Goal: Complete application form: Complete application form

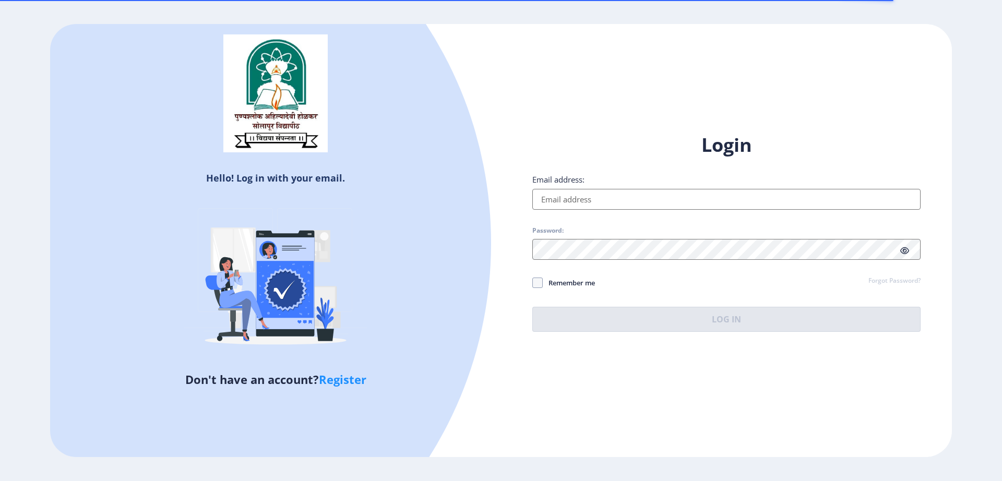
click at [619, 201] on input "Email address:" at bounding box center [726, 199] width 388 height 21
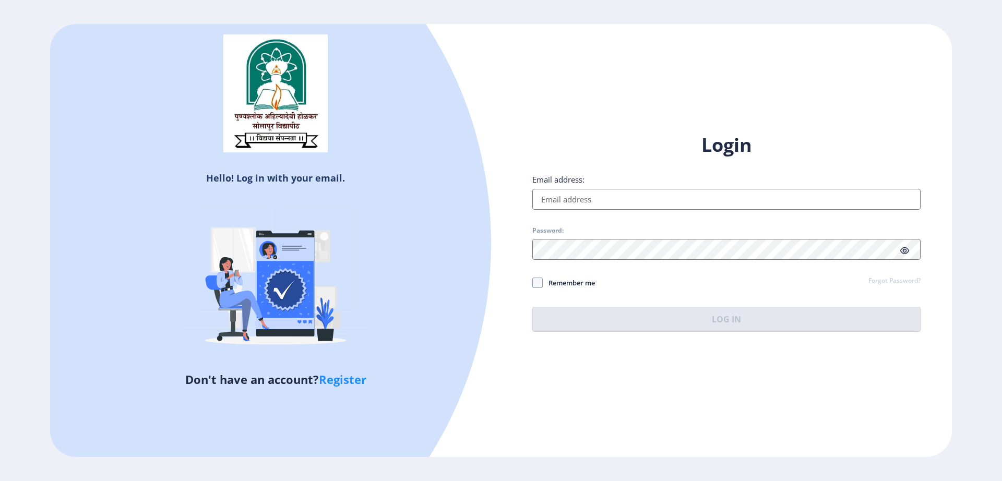
type input "[EMAIL_ADDRESS][DOMAIN_NAME]"
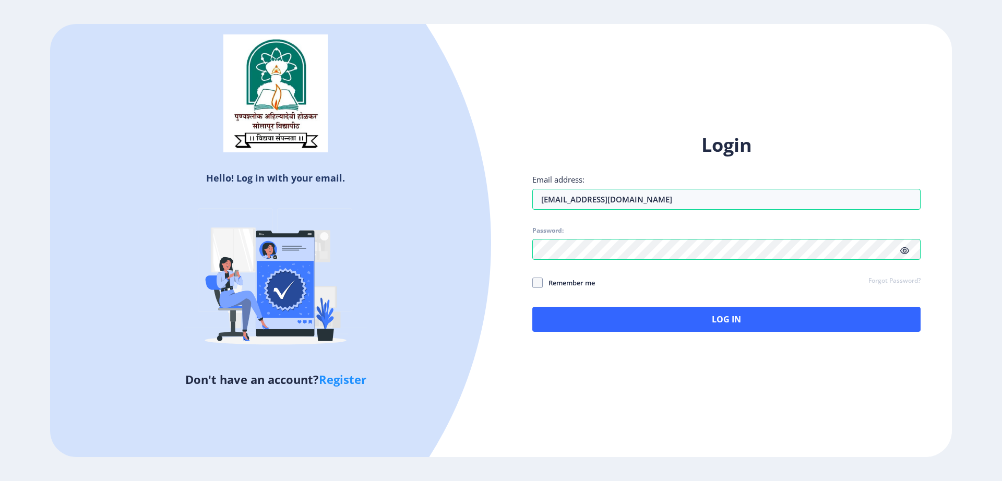
click at [537, 276] on div "Login Email address: [EMAIL_ADDRESS][DOMAIN_NAME] Password: Remember me Forgot …" at bounding box center [726, 232] width 388 height 199
click at [541, 288] on span at bounding box center [537, 283] width 10 height 10
click at [533, 283] on input "Remember me" at bounding box center [532, 282] width 1 height 1
checkbox input "true"
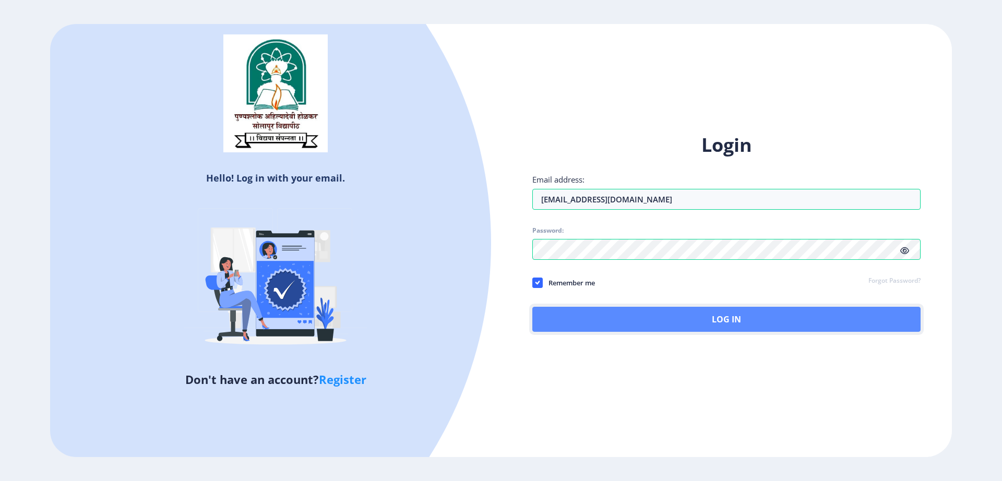
click at [596, 316] on button "Log In" at bounding box center [726, 319] width 388 height 25
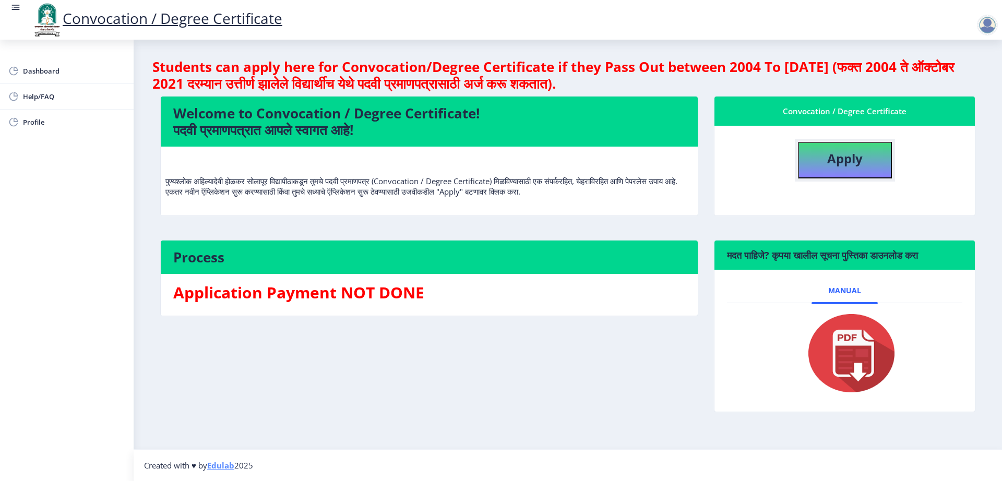
click at [818, 164] on button "Apply" at bounding box center [845, 160] width 94 height 37
select select
click at [866, 170] on button "Apply" at bounding box center [845, 160] width 94 height 37
select select
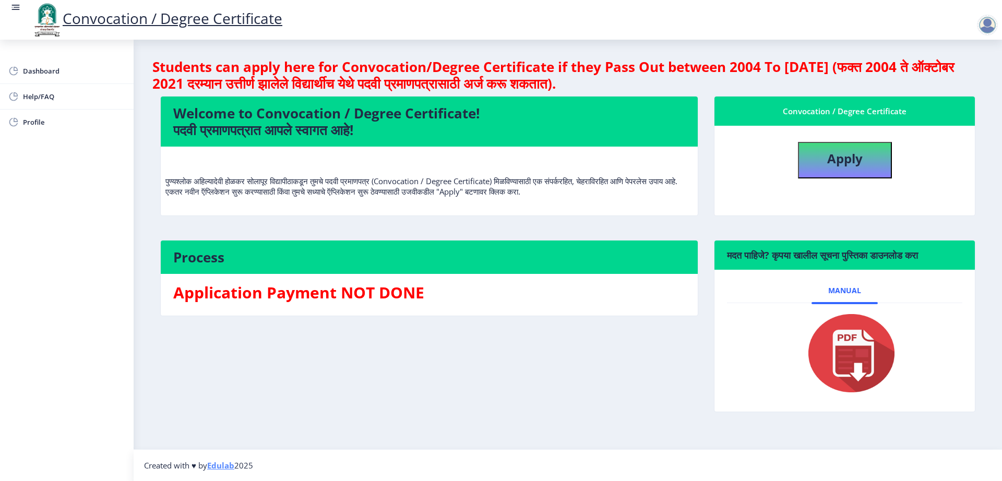
select select
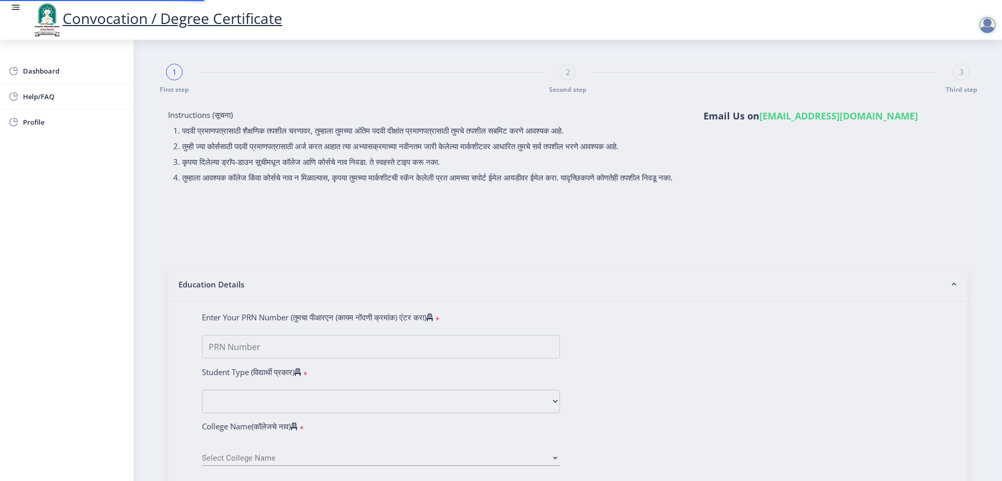
type input "0900004455"
select select "Regular"
select select "2017"
select select "April"
select select "FIRST CLASS WITH DISTINCTION"
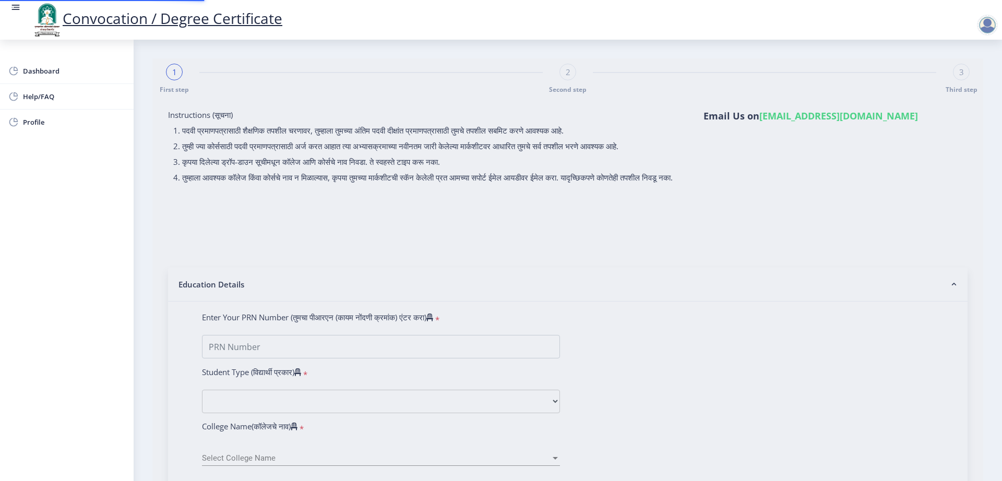
type input "241392"
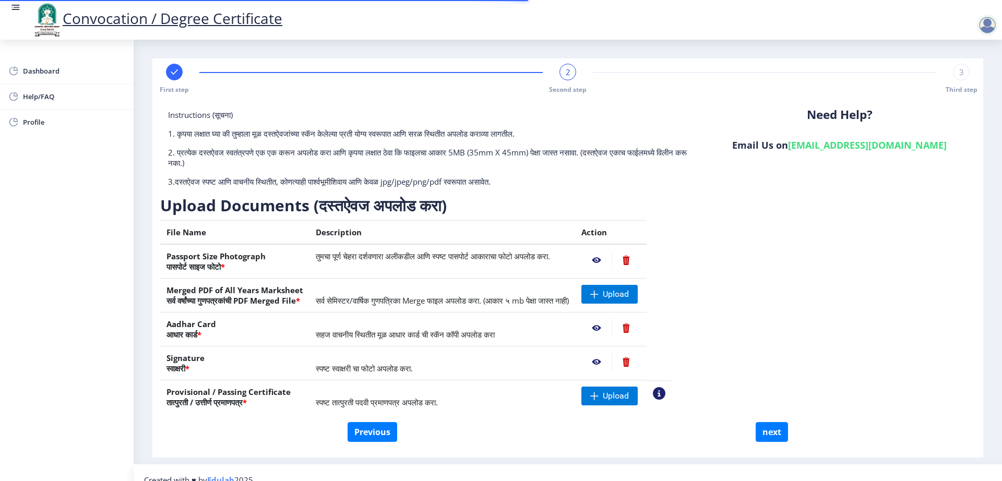
scroll to position [15, 0]
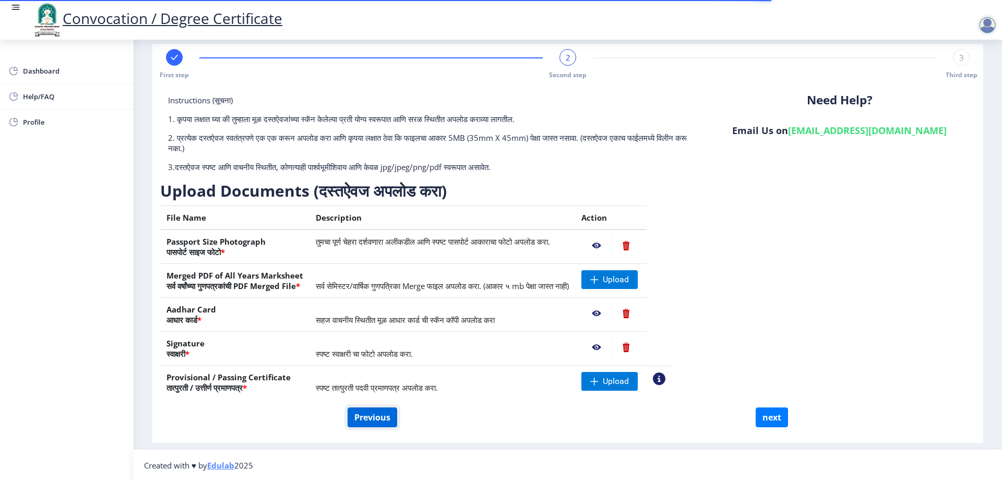
click at [383, 422] on button "Previous" at bounding box center [373, 418] width 50 height 20
select select "Regular"
select select "2017"
select select "April"
select select "FIRST CLASS WITH DISTINCTION"
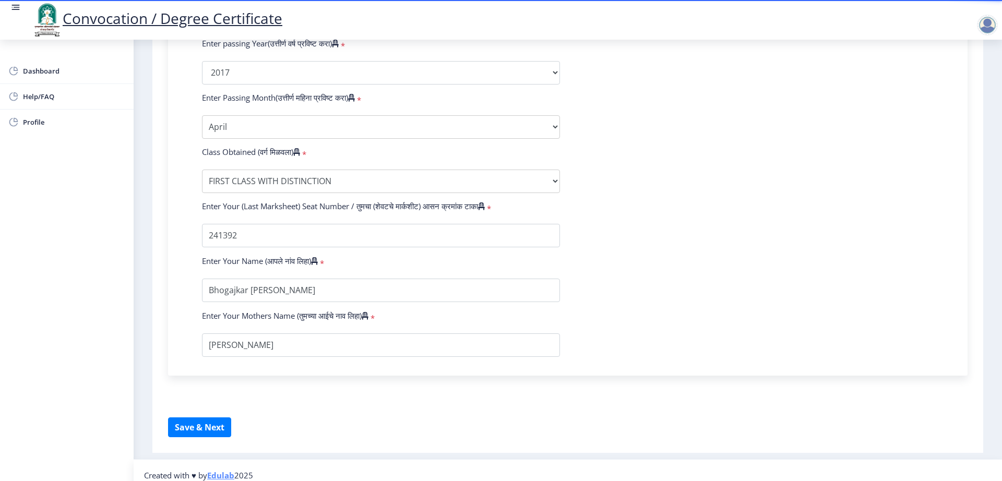
scroll to position [528, 0]
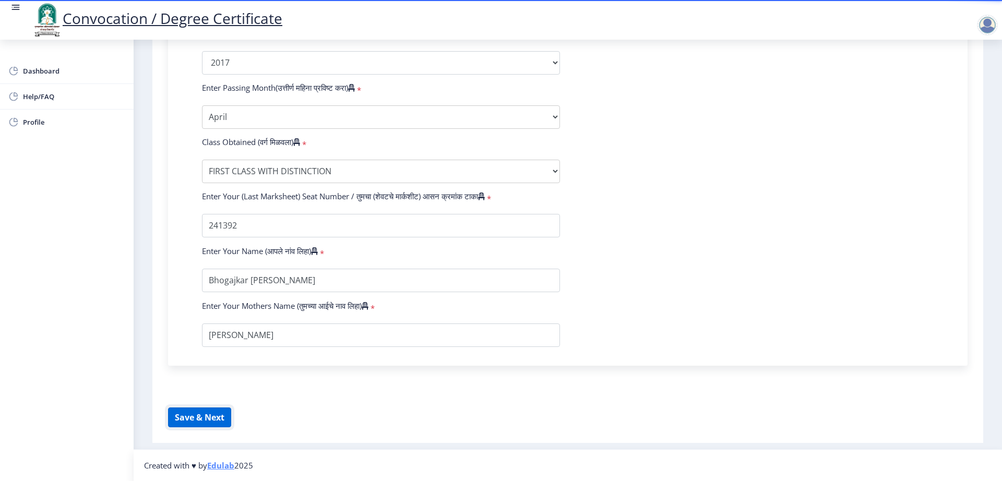
click at [209, 419] on button "Save & Next" at bounding box center [199, 418] width 63 height 20
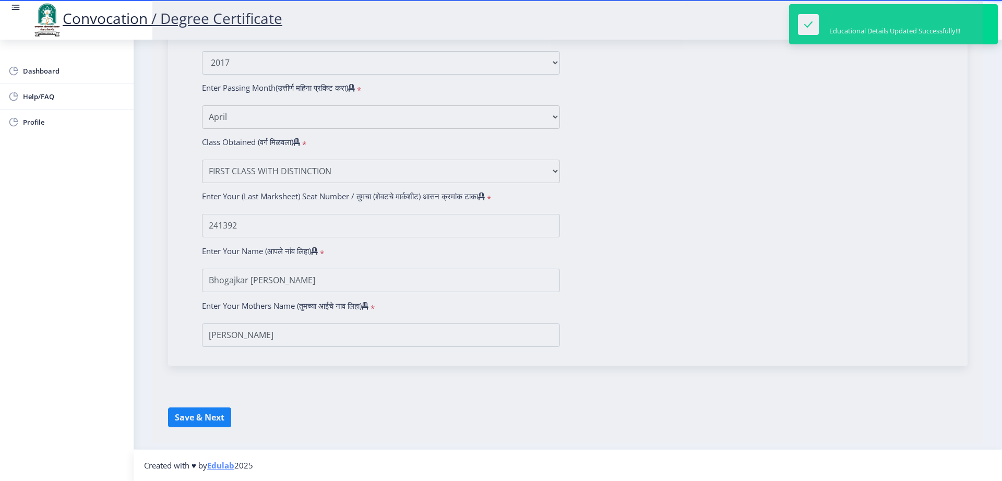
select select
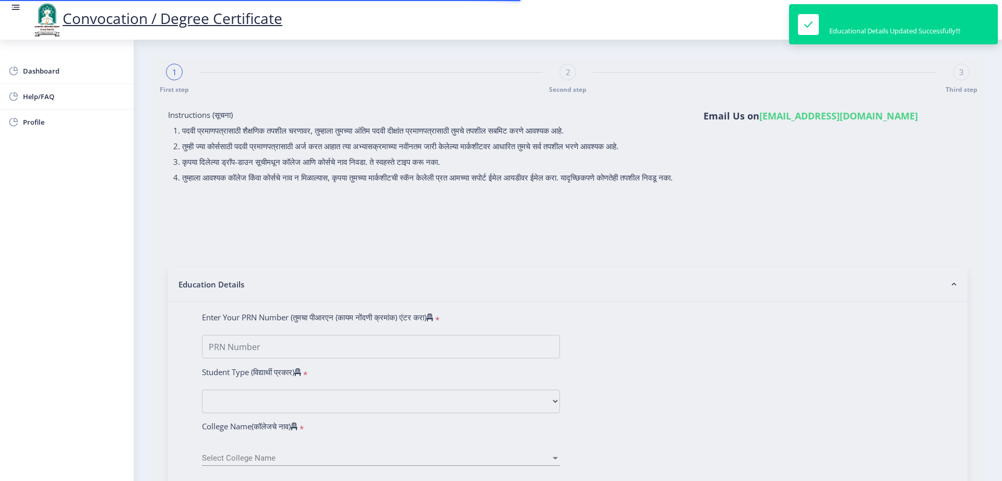
type input "0900004455"
select select "Regular"
select select "2017"
select select "April"
select select "FIRST CLASS WITH DISTINCTION"
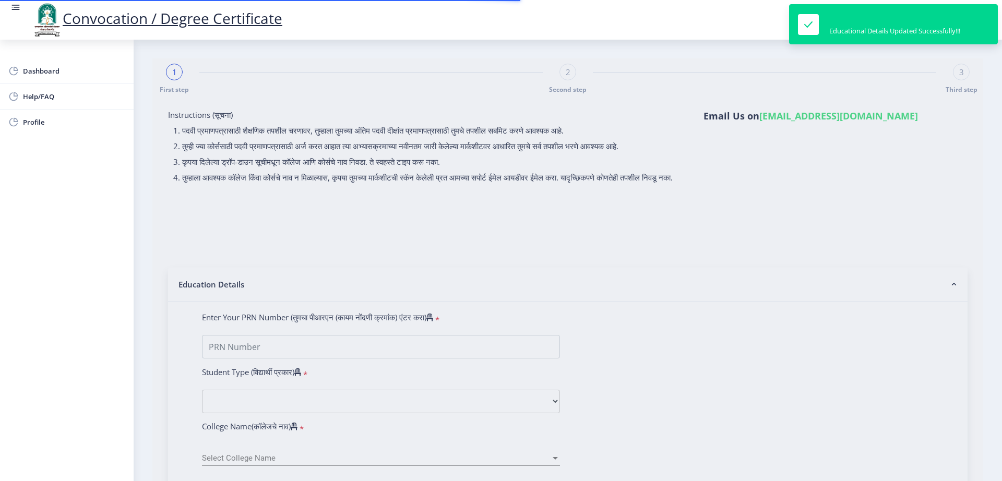
type input "241392"
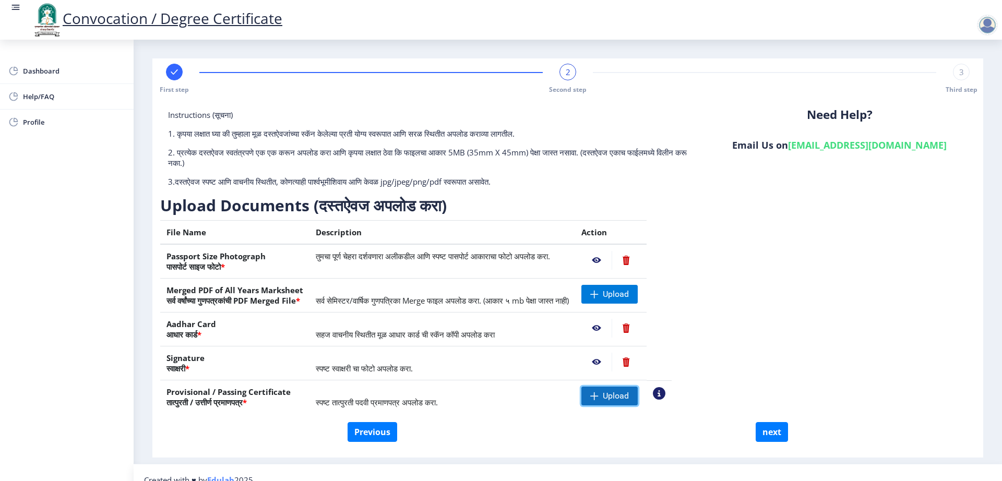
click at [599, 399] on span at bounding box center [594, 396] width 8 height 8
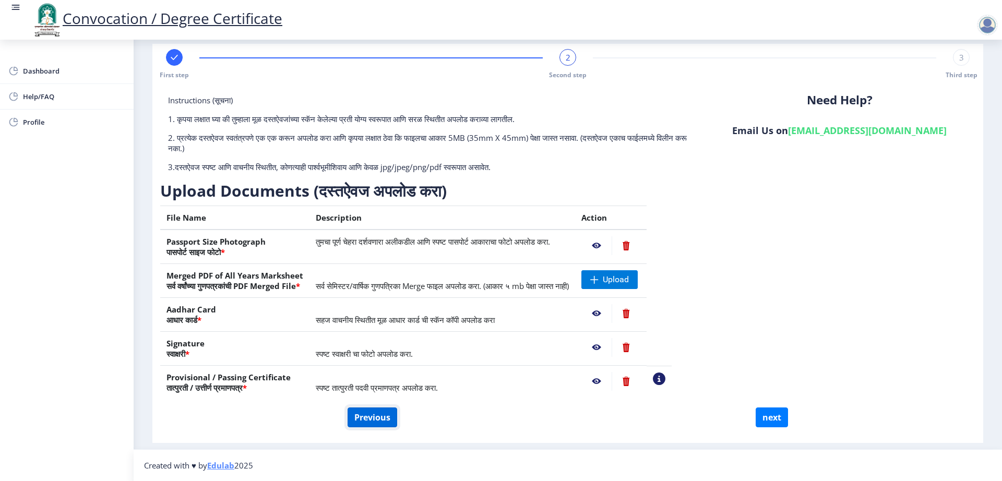
click at [378, 420] on button "Previous" at bounding box center [373, 418] width 50 height 20
select select "Regular"
select select
select select "2017"
select select "April"
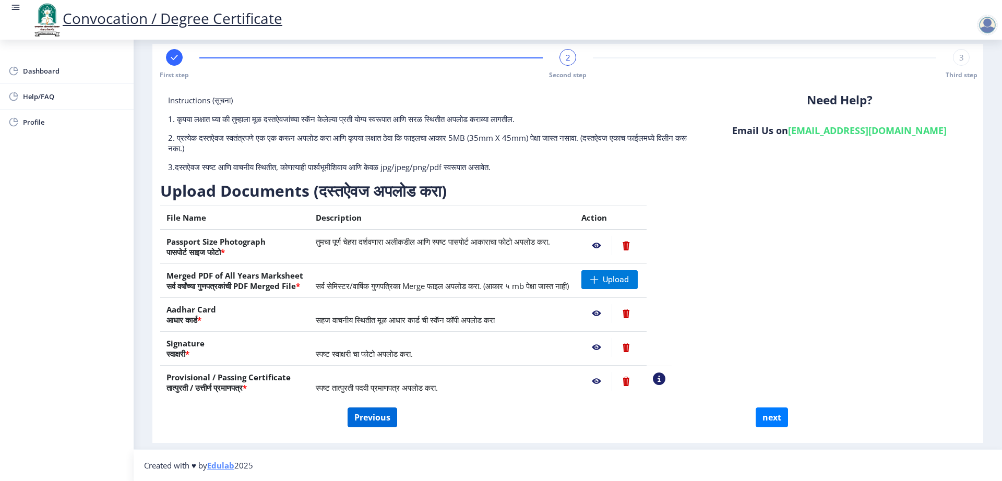
select select "FIRST CLASS WITH DISTINCTION"
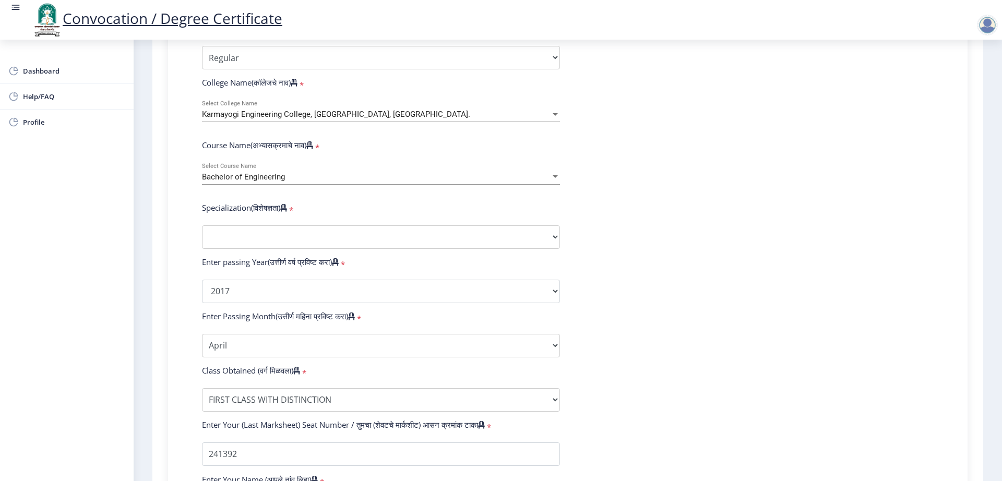
scroll to position [321, 0]
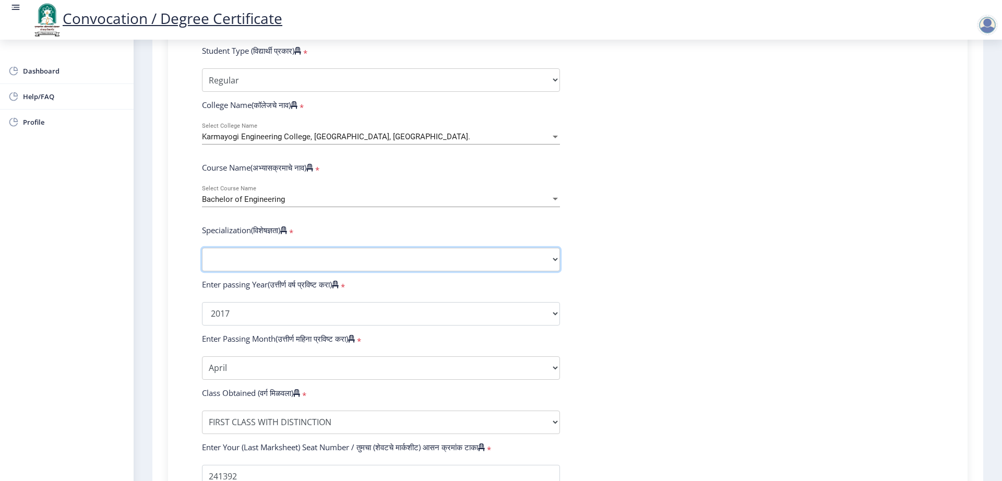
click at [537, 271] on select "Specialization Bio-Medical Engineering Civil Engineering Computer Science & Eng…" at bounding box center [381, 259] width 358 height 23
select select "Computer Science & Engineering"
click at [202, 258] on select "Specialization Bio-Medical Engineering Civil Engineering Computer Science & Eng…" at bounding box center [381, 259] width 358 height 23
click at [678, 319] on form "Enter Your PRN Number (तुमचा पीआरएन (कायम नोंदणी क्रमांक) एंटर करा) * Student T…" at bounding box center [567, 294] width 747 height 607
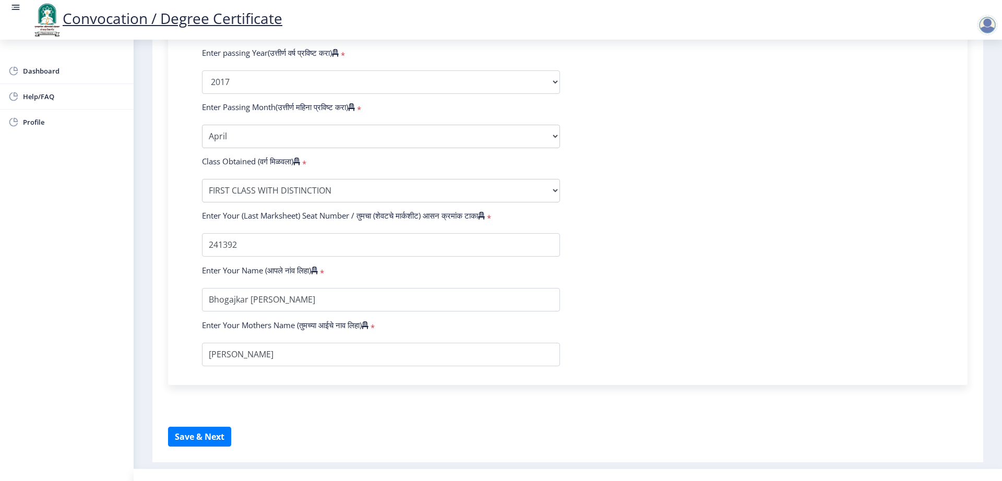
scroll to position [582, 0]
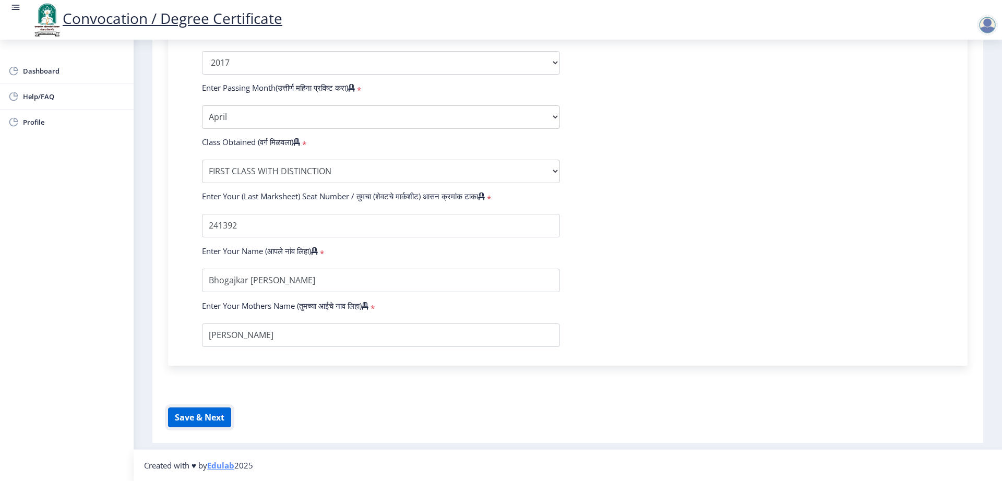
click at [218, 418] on button "Save & Next" at bounding box center [199, 418] width 63 height 20
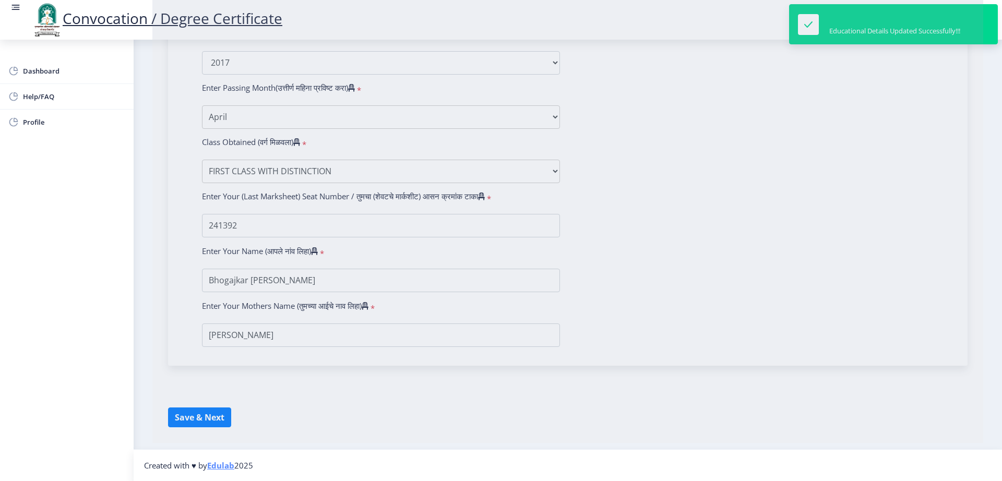
select select
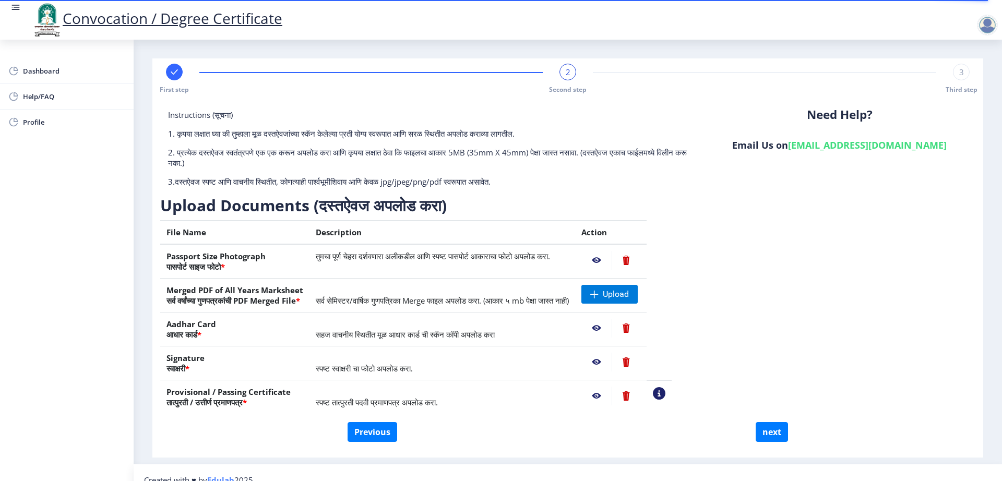
click at [612, 262] on nb-action at bounding box center [596, 260] width 30 height 19
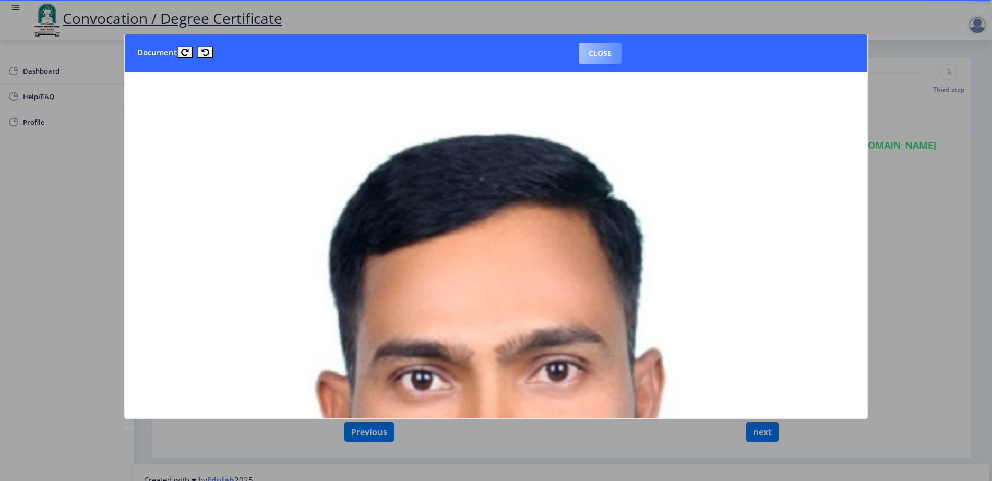
click at [585, 54] on button "Close" at bounding box center [600, 53] width 43 height 21
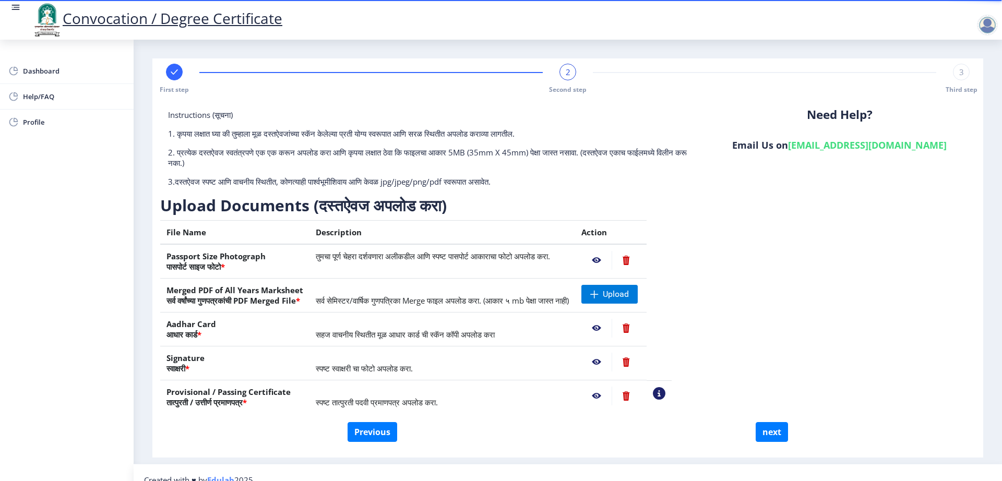
click at [612, 328] on nb-action at bounding box center [596, 328] width 30 height 19
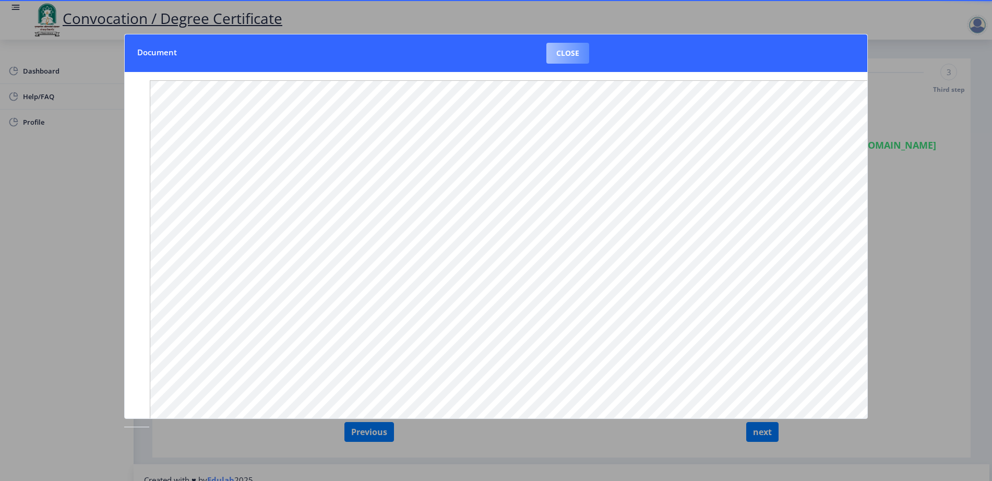
click at [566, 56] on button "Close" at bounding box center [567, 53] width 43 height 21
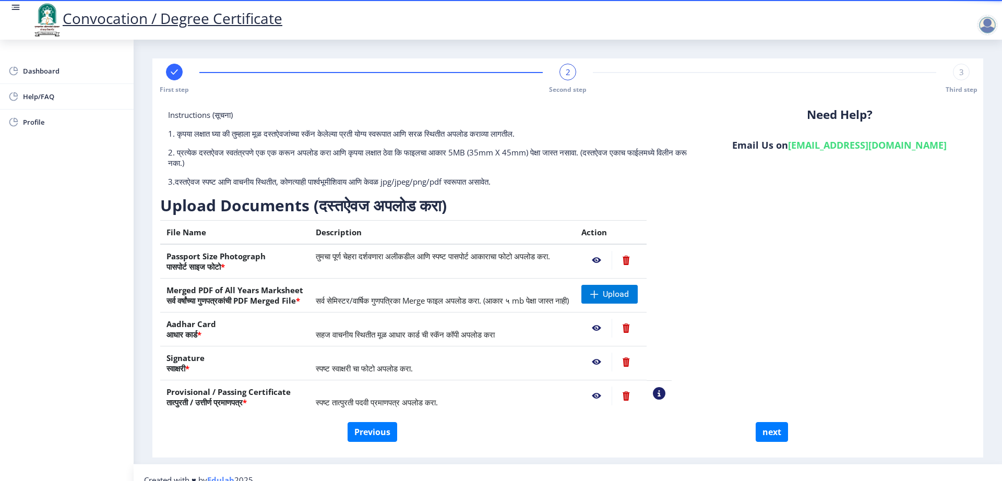
click at [612, 327] on nb-action at bounding box center [596, 328] width 30 height 19
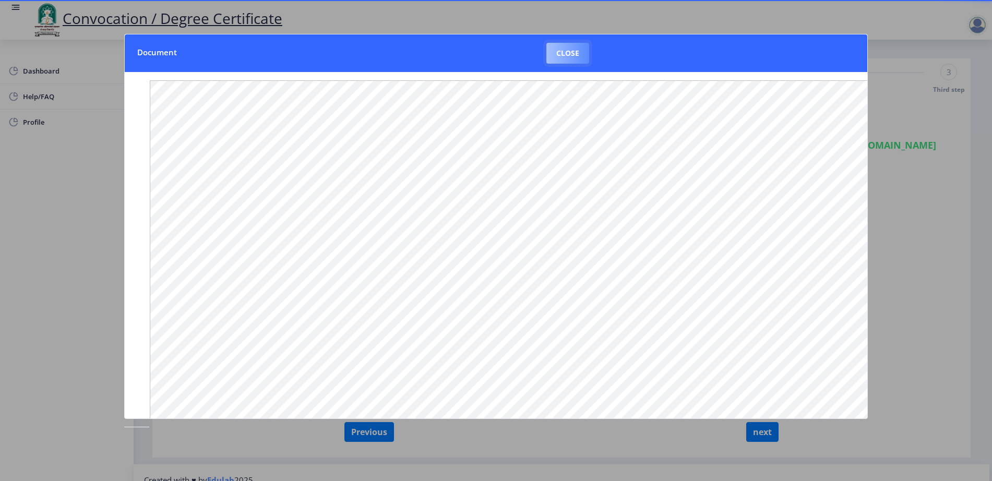
click at [554, 54] on button "Close" at bounding box center [567, 53] width 43 height 21
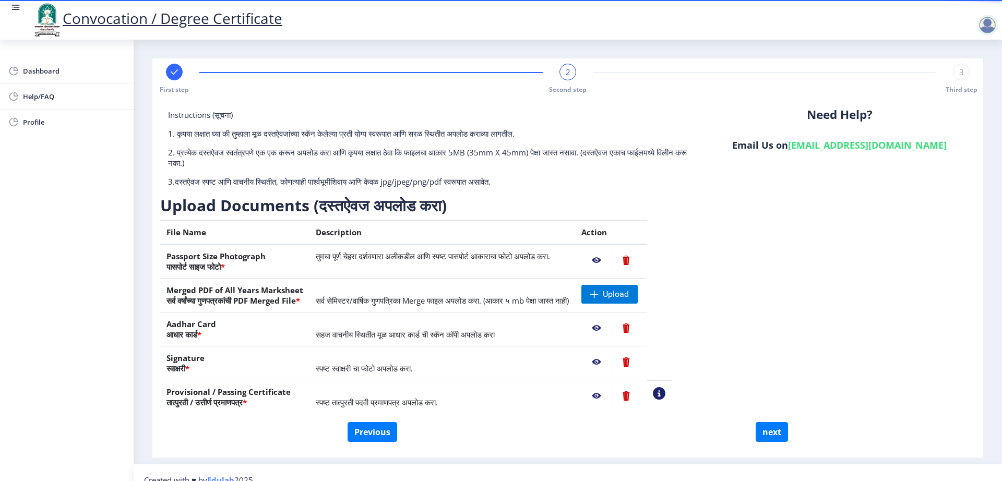
click at [612, 361] on nb-action at bounding box center [596, 362] width 30 height 19
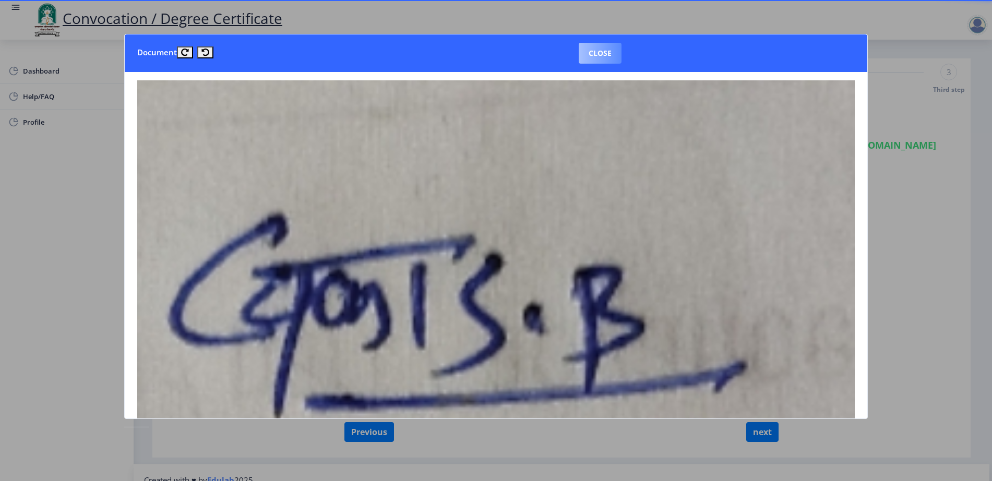
click at [607, 49] on button "Close" at bounding box center [600, 53] width 43 height 21
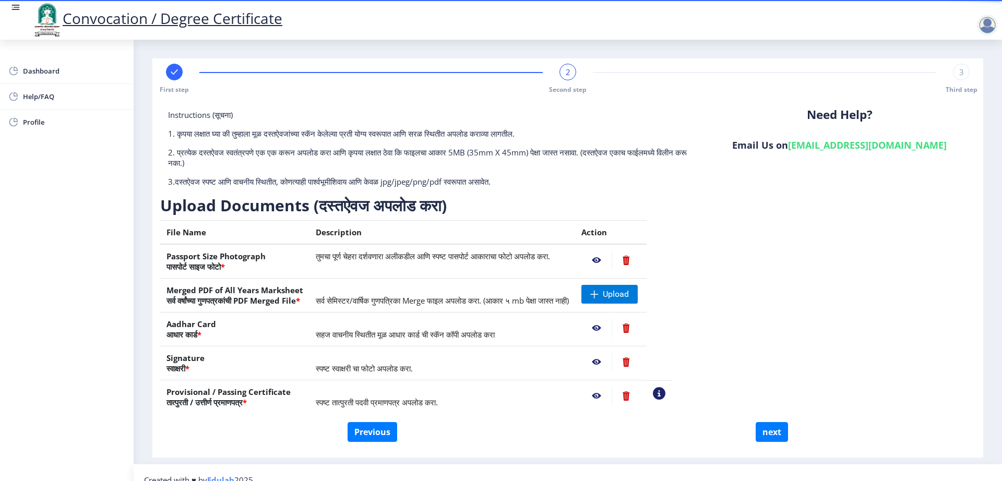
click at [612, 361] on nb-action at bounding box center [596, 362] width 30 height 19
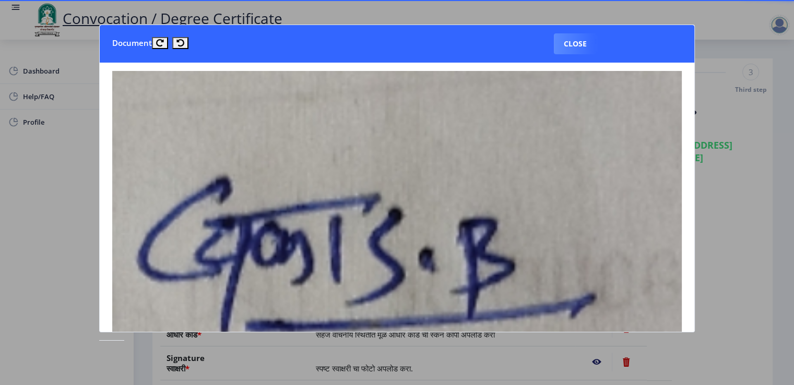
click at [493, 199] on img at bounding box center [396, 226] width 569 height 310
click at [564, 44] on button "Close" at bounding box center [575, 43] width 43 height 21
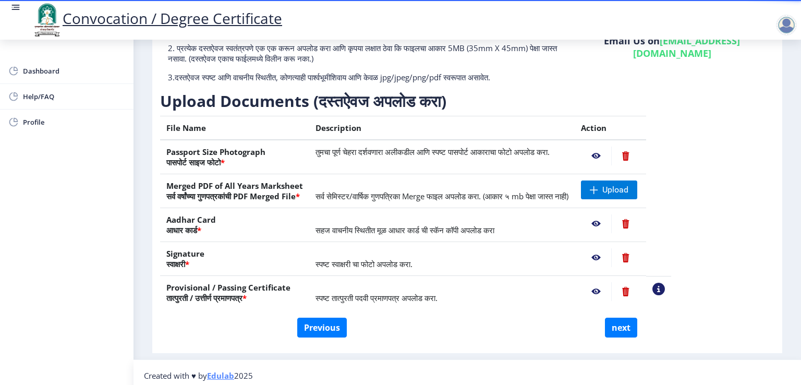
scroll to position [110, 0]
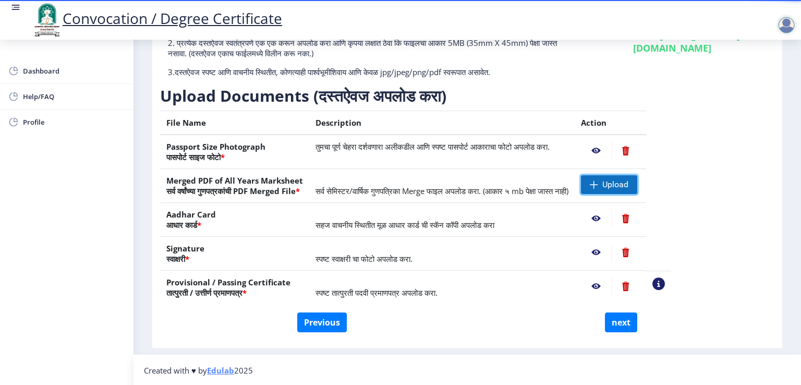
click at [599, 188] on span at bounding box center [594, 185] width 8 height 8
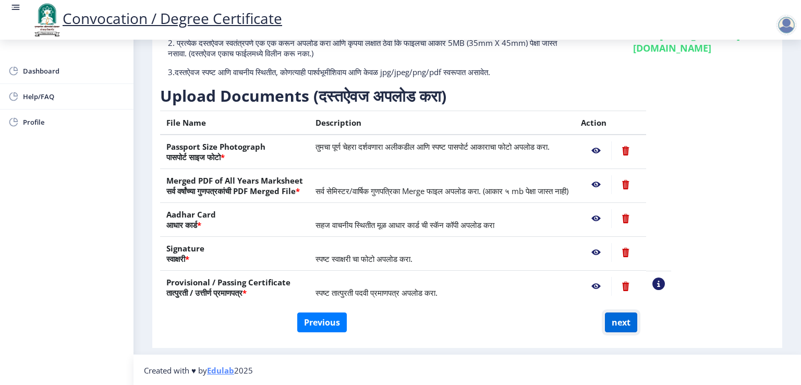
click at [619, 320] on button "next" at bounding box center [621, 323] width 32 height 20
select select
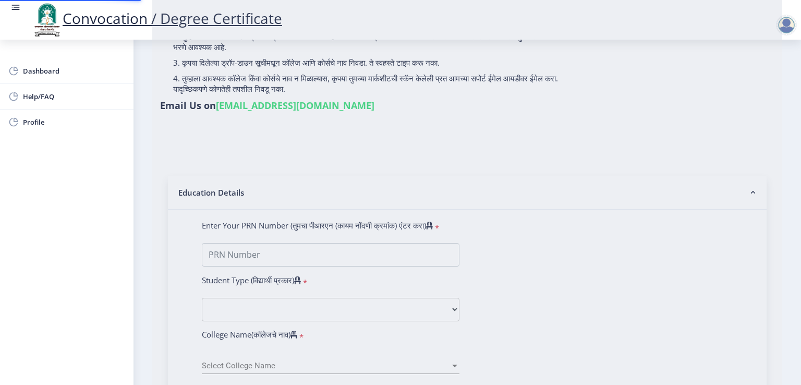
scroll to position [0, 0]
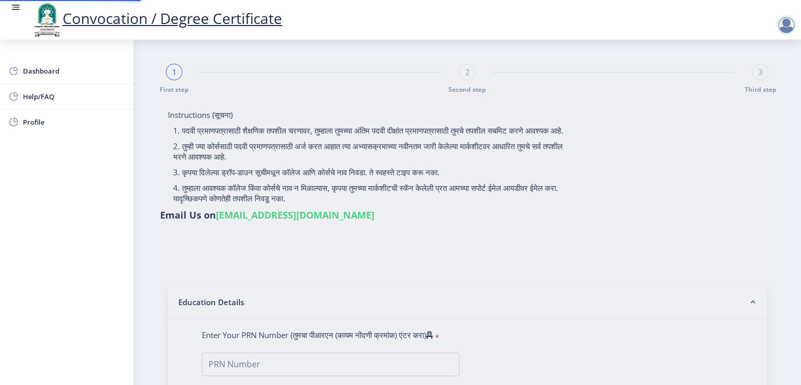
select select
type input "Bhogajkar [PERSON_NAME]"
type input "[PERSON_NAME]"
select select
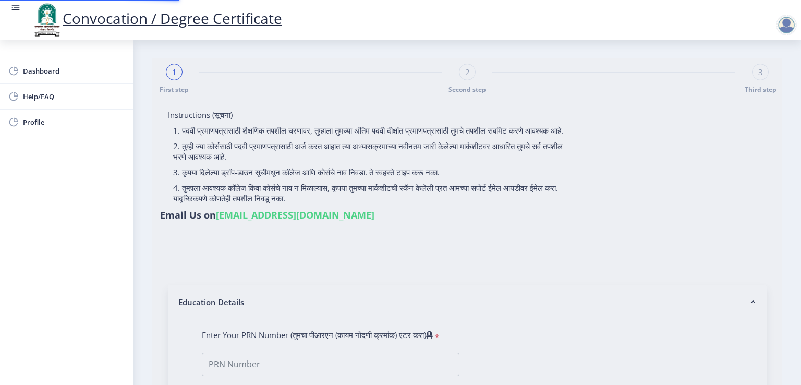
select select
type input "Bhogajkar [PERSON_NAME]"
type input "[PERSON_NAME]"
type input "0900004455"
select select "Regular"
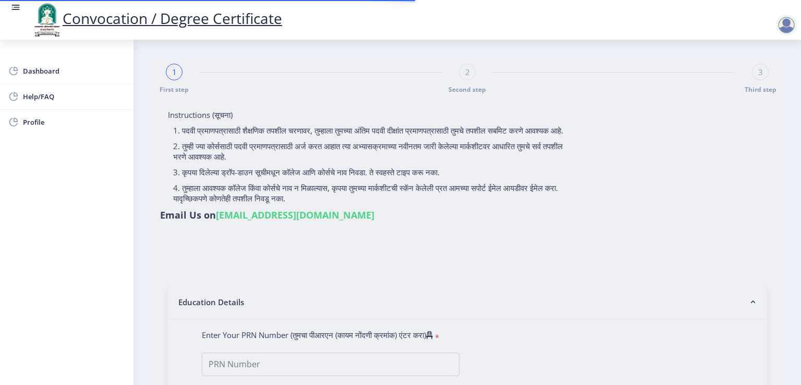
select select "2017"
select select "April"
select select "FIRST CLASS WITH DISTINCTION"
type input "241392"
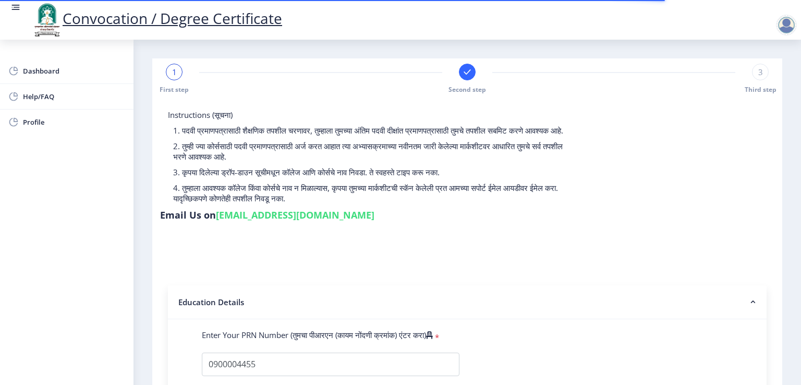
select select
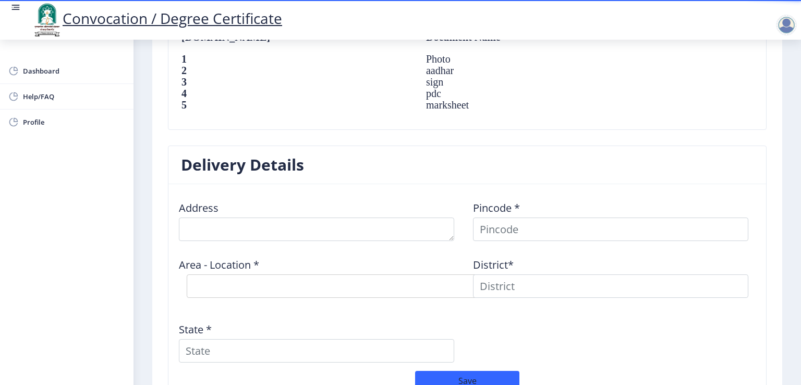
scroll to position [783, 0]
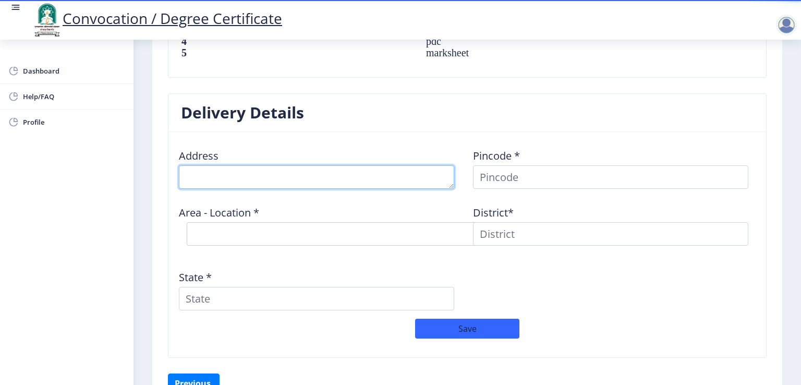
click at [311, 177] on textarea at bounding box center [317, 176] width 276 height 23
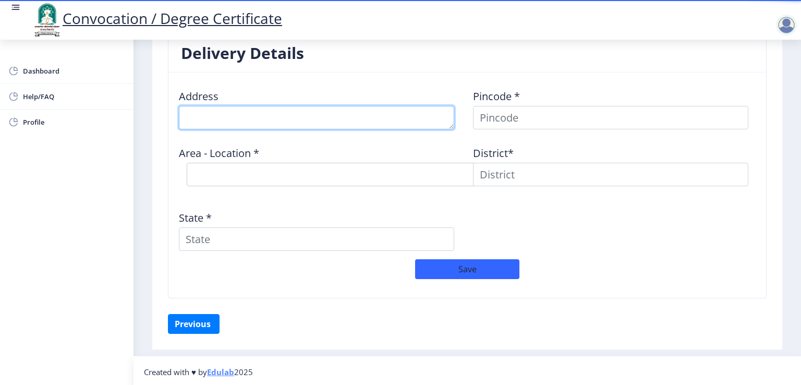
scroll to position [790, 0]
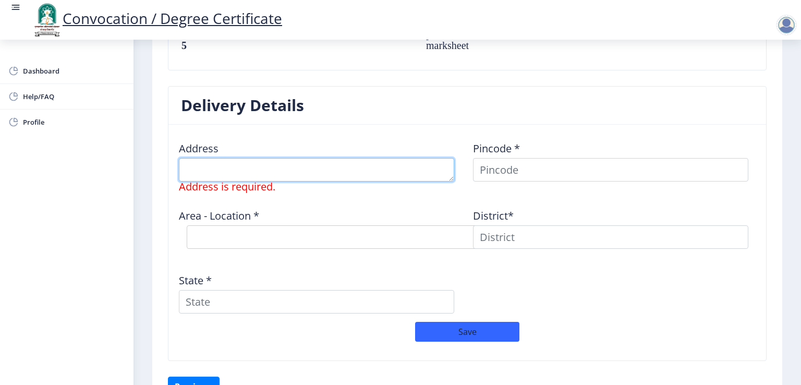
click at [325, 165] on textarea at bounding box center [317, 169] width 276 height 23
click at [248, 171] on textarea at bounding box center [317, 169] width 276 height 23
click at [294, 165] on textarea at bounding box center [317, 169] width 276 height 23
paste textarea "A/P: Anandgaon(sa), Tal: Kaij, [GEOGRAPHIC_DATA], [GEOGRAPHIC_DATA]"
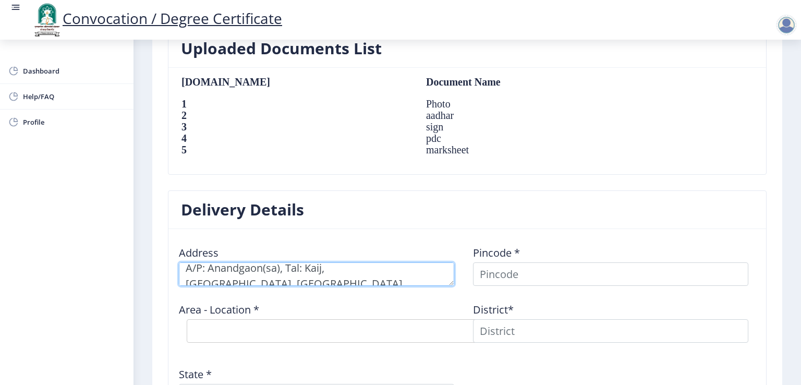
scroll to position [0, 0]
click at [298, 271] on textarea at bounding box center [317, 273] width 276 height 23
click at [301, 274] on textarea at bounding box center [317, 273] width 276 height 23
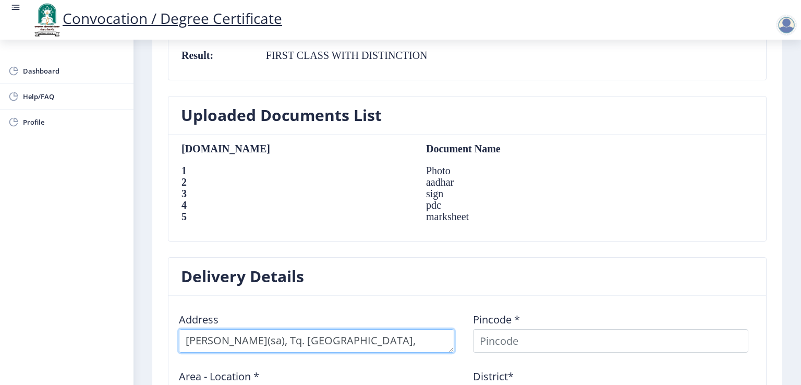
scroll to position [738, 0]
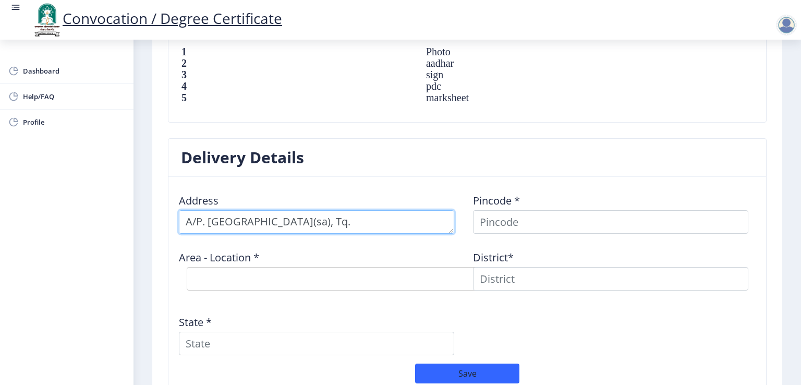
click at [363, 217] on textarea at bounding box center [317, 221] width 276 height 23
click at [186, 216] on textarea at bounding box center [317, 221] width 276 height 23
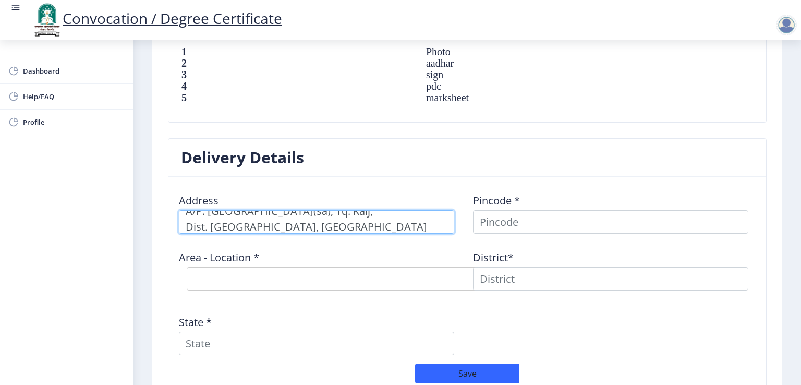
scroll to position [0, 0]
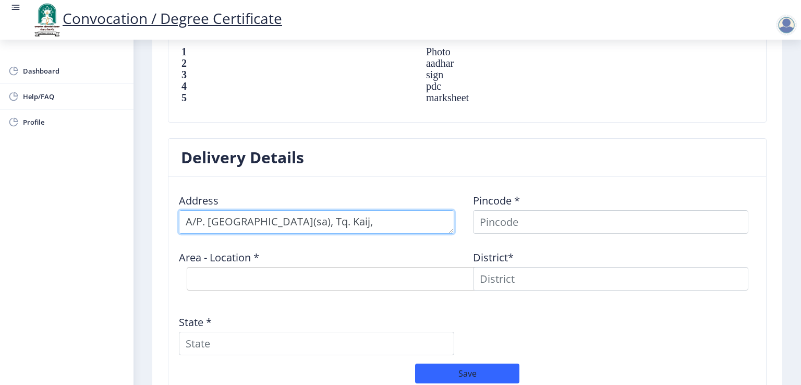
type textarea "A/P. [GEOGRAPHIC_DATA](sa), Tq. Kaij, Dist. [GEOGRAPHIC_DATA], [GEOGRAPHIC_DATA]"
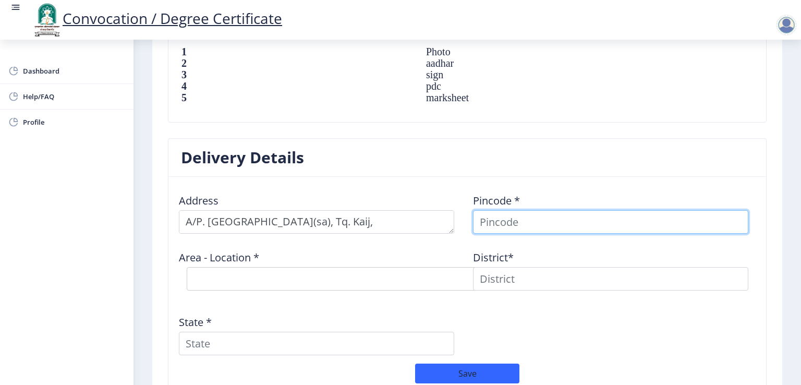
click at [493, 224] on input at bounding box center [611, 221] width 276 height 23
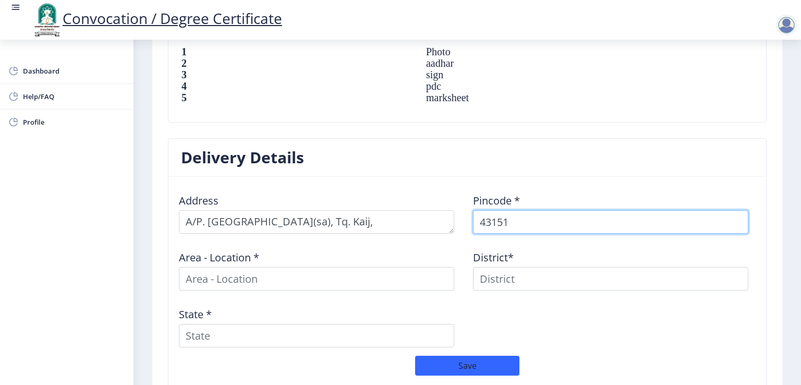
type input "431518"
select select
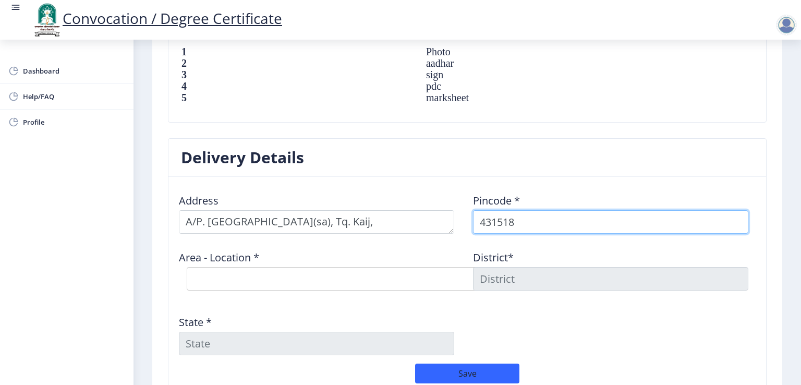
type input "431518"
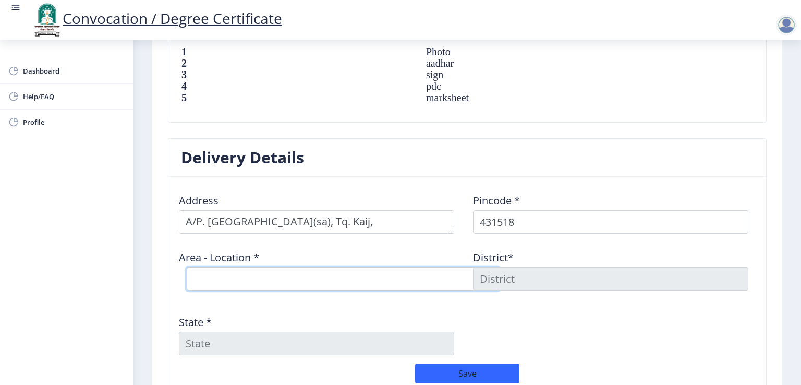
click at [370, 278] on select "Select Area Location [GEOGRAPHIC_DATA] S.O Borisawargaon B.O Dhanegaon Camp B.O…" at bounding box center [343, 278] width 313 height 23
select select "4: Object"
click at [187, 267] on select "Select Area Location [GEOGRAPHIC_DATA] S.O Borisawargaon B.O Dhanegaon Camp B.O…" at bounding box center [343, 278] width 313 height 23
type input "BEED"
type input "[GEOGRAPHIC_DATA]"
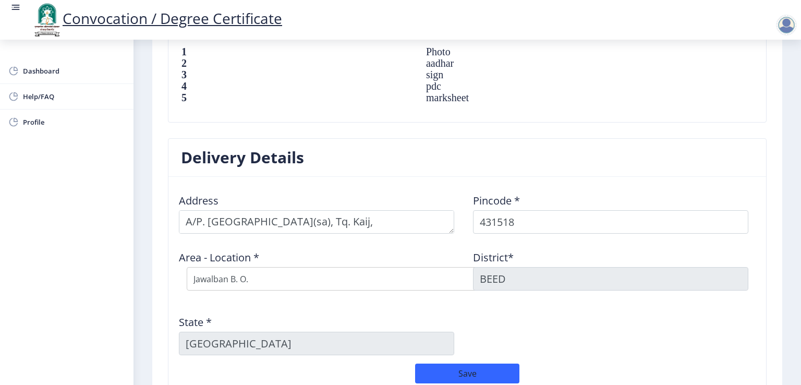
click at [555, 307] on div "Address Pincode * 431518 Area - Location * Select Area Location [GEOGRAPHIC_DAT…" at bounding box center [467, 274] width 589 height 178
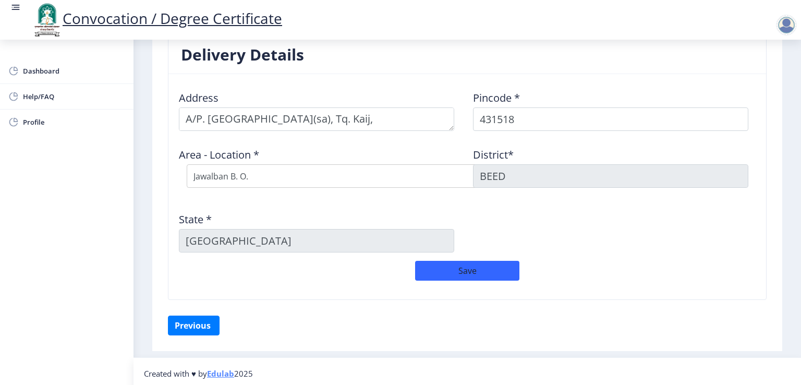
scroll to position [842, 0]
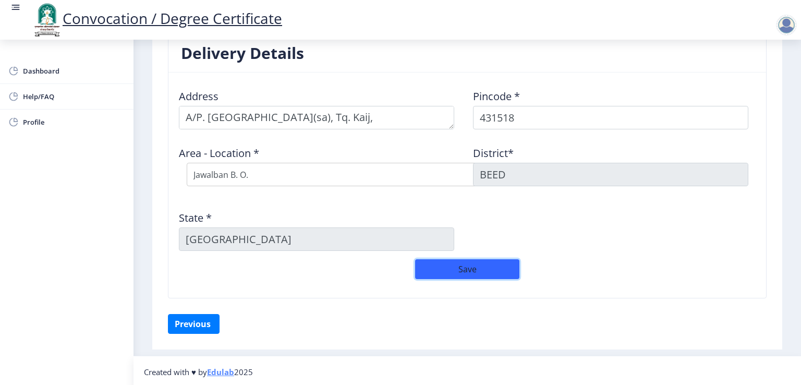
click at [458, 267] on button "Save" at bounding box center [467, 269] width 104 height 20
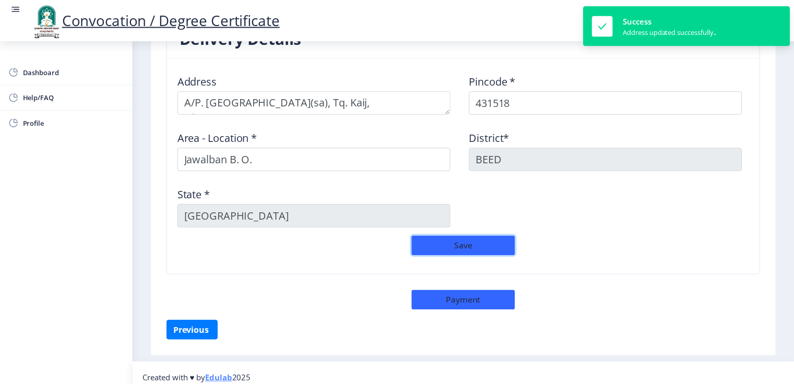
scroll to position [864, 0]
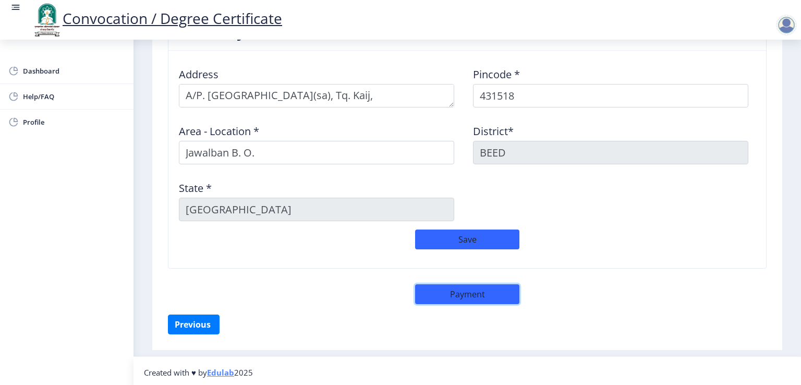
click at [474, 291] on button "Payment" at bounding box center [467, 294] width 104 height 20
select select "sealed"
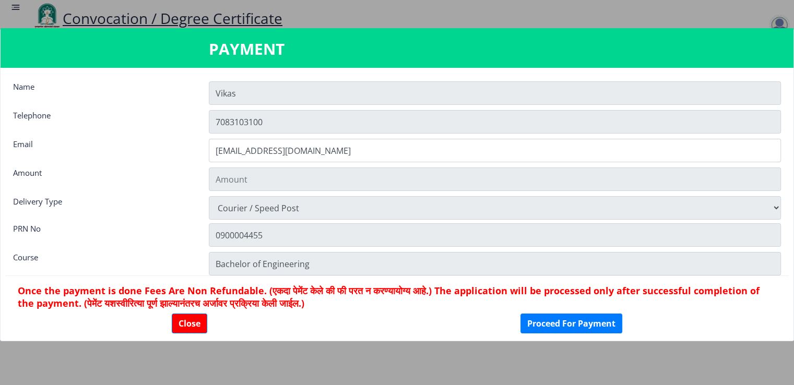
type input "2885"
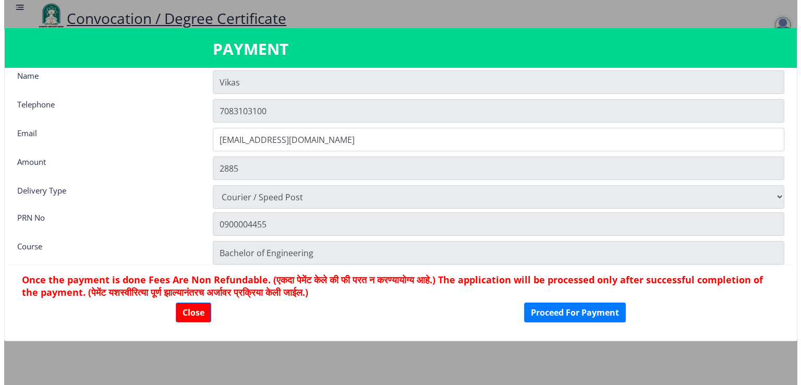
scroll to position [14, 0]
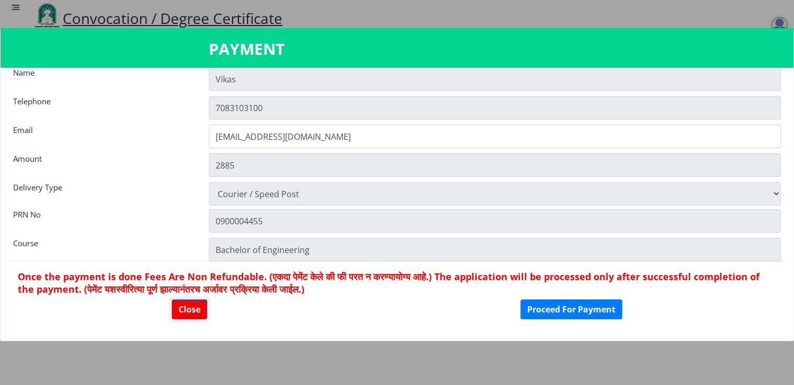
click at [199, 312] on button "Close" at bounding box center [189, 310] width 35 height 20
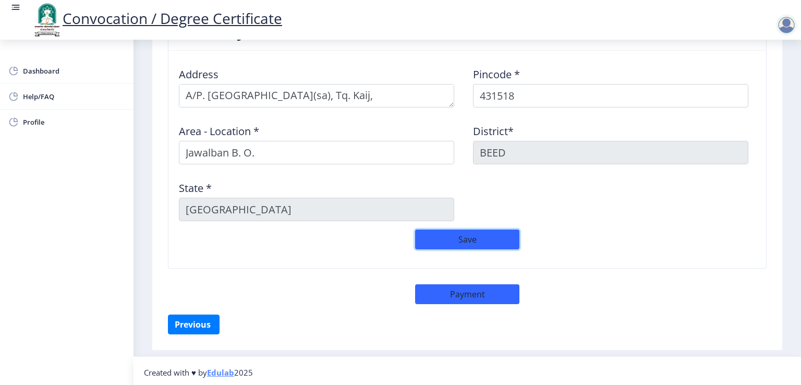
click at [489, 240] on button "Save" at bounding box center [467, 240] width 104 height 20
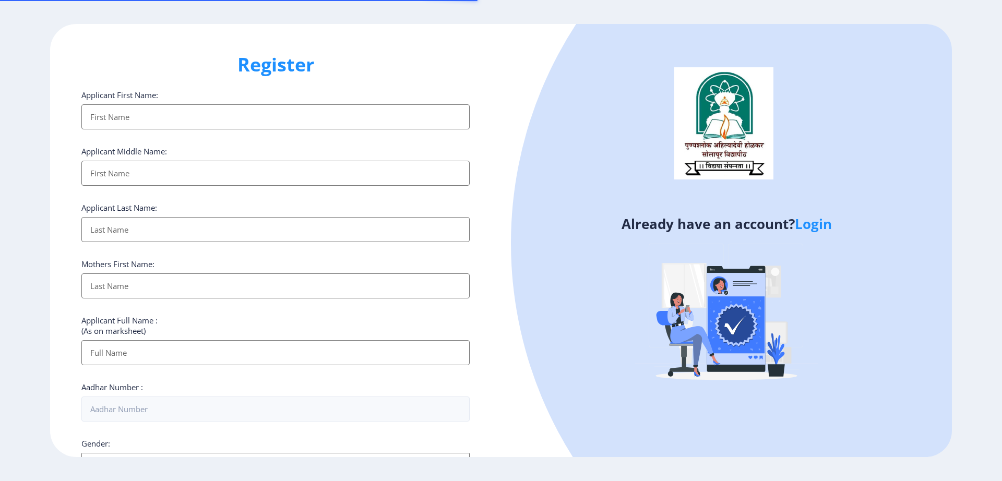
select select
